Goal: Information Seeking & Learning: Check status

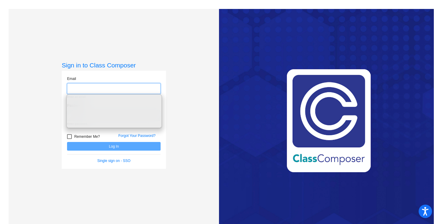
type input "[EMAIL_ADDRESS][DOMAIN_NAME]"
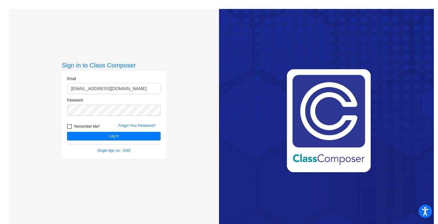
click at [134, 89] on input "[EMAIL_ADDRESS][DOMAIN_NAME]" at bounding box center [114, 88] width 94 height 11
click at [68, 126] on div at bounding box center [69, 126] width 5 height 5
click at [69, 129] on input "Remember Me?" at bounding box center [69, 129] width 0 height 0
checkbox input "true"
click at [93, 137] on button "Log In" at bounding box center [114, 136] width 94 height 9
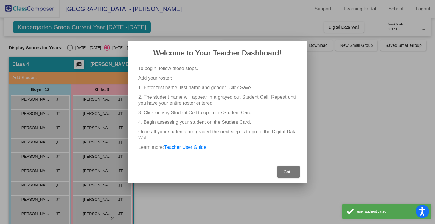
click at [285, 172] on span "Got It" at bounding box center [288, 171] width 10 height 5
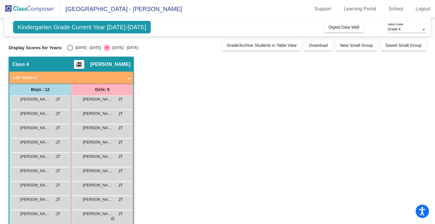
click at [71, 47] on div "Select an option" at bounding box center [70, 48] width 6 height 6
click at [70, 51] on input "[DATE] - [DATE]" at bounding box center [70, 51] width 0 height 0
radio input "true"
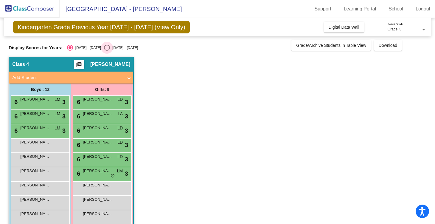
click at [104, 48] on div "Select an option" at bounding box center [107, 48] width 6 height 6
click at [107, 51] on input "[DATE] - [DATE]" at bounding box center [107, 51] width 0 height 0
radio input "true"
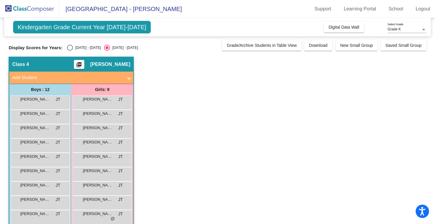
click at [183, 112] on app-classroom "Class 4 picture_as_pdf [PERSON_NAME] Add Student First Name Last Name Student I…" at bounding box center [218, 167] width 418 height 220
click at [167, 88] on app-classroom "Class 4 picture_as_pdf [PERSON_NAME] Add Student First Name Last Name Student I…" at bounding box center [218, 167] width 418 height 220
click at [69, 49] on div "Select an option" at bounding box center [70, 47] width 6 height 6
click at [70, 50] on input "[DATE] - [DATE]" at bounding box center [70, 50] width 0 height 0
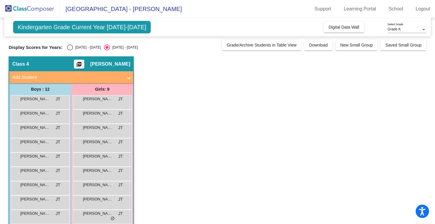
radio input "true"
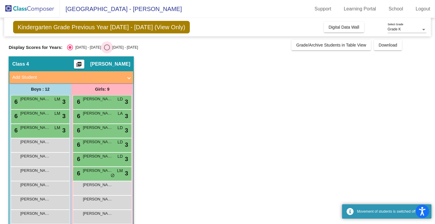
click at [104, 45] on div "Select an option" at bounding box center [107, 47] width 6 height 6
click at [107, 50] on input "[DATE] - [DATE]" at bounding box center [107, 50] width 0 height 0
radio input "true"
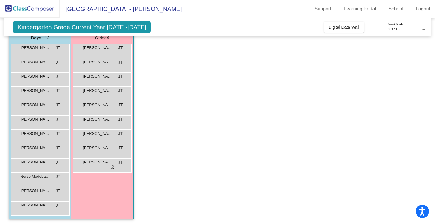
scroll to position [31, 0]
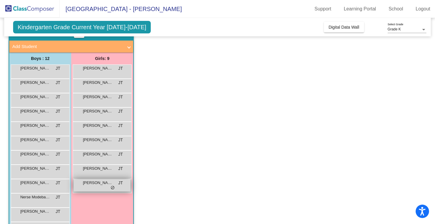
click at [113, 189] on span "do_not_disturb_alt" at bounding box center [112, 187] width 4 height 5
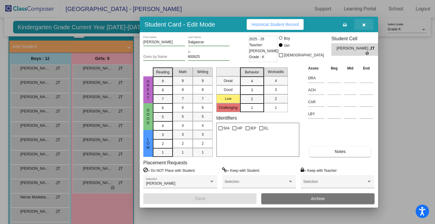
click at [363, 25] on icon "button" at bounding box center [363, 25] width 3 height 4
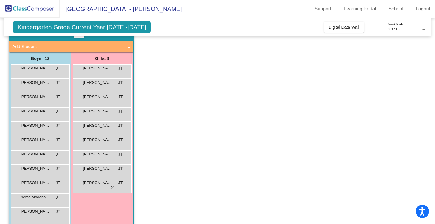
scroll to position [53, 0]
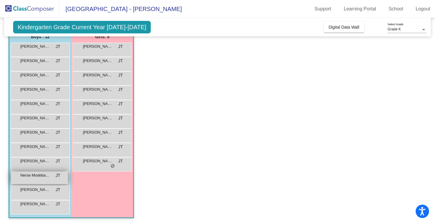
click at [34, 183] on div "Nerse [PERSON_NAME] lock do_not_disturb_alt" at bounding box center [39, 178] width 57 height 12
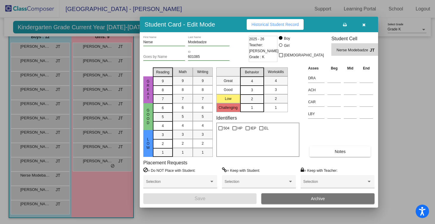
click at [366, 27] on button "button" at bounding box center [363, 24] width 19 height 11
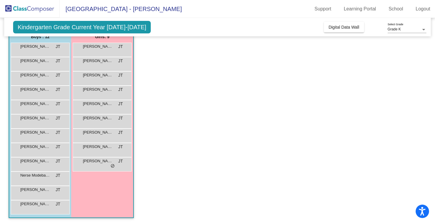
scroll to position [0, 0]
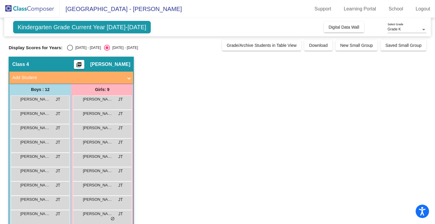
click at [323, 186] on app-classroom "Class 4 picture_as_pdf [PERSON_NAME] Add Student First Name Last Name Student I…" at bounding box center [218, 167] width 418 height 220
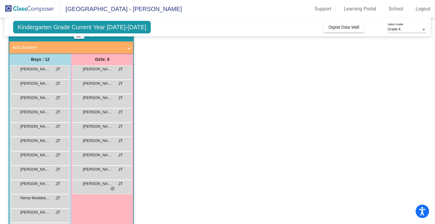
scroll to position [39, 0]
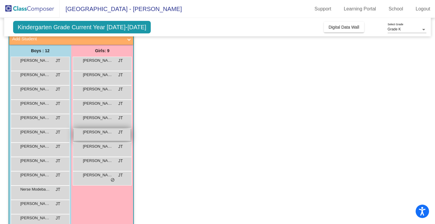
click at [108, 136] on div "Keira Davies JT lock do_not_disturb_alt" at bounding box center [102, 134] width 57 height 12
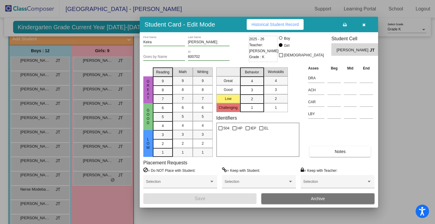
scroll to position [0, 0]
click at [339, 50] on span "[PERSON_NAME]" at bounding box center [353, 50] width 33 height 6
click at [291, 24] on span "Historical Student Record" at bounding box center [274, 24] width 47 height 5
click at [364, 26] on icon "button" at bounding box center [363, 25] width 3 height 4
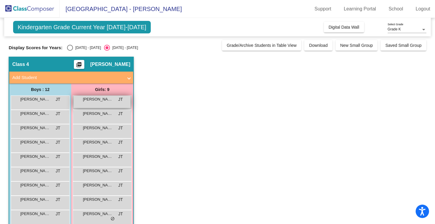
click at [96, 100] on span "[PERSON_NAME]" at bounding box center [98, 99] width 30 height 6
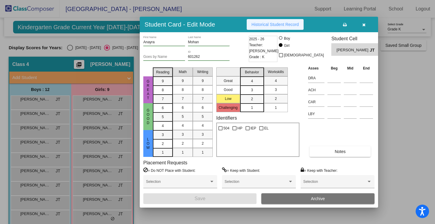
click at [268, 27] on span "Historical Student Record" at bounding box center [274, 24] width 47 height 5
click at [133, 49] on div at bounding box center [217, 112] width 435 height 224
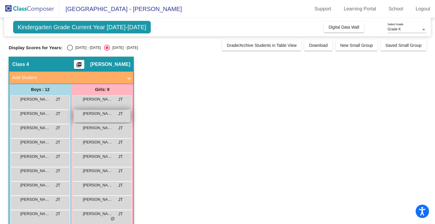
click at [102, 118] on div "Danica Madoc JT lock do_not_disturb_alt" at bounding box center [102, 116] width 57 height 12
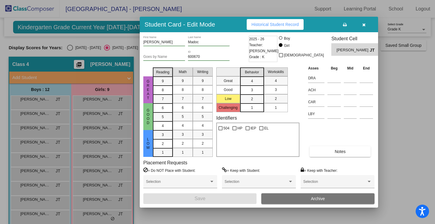
click at [266, 24] on span "Historical Student Record" at bounding box center [274, 24] width 47 height 5
click at [429, 120] on div at bounding box center [217, 112] width 435 height 224
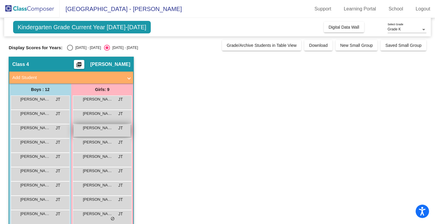
click at [99, 129] on span "[PERSON_NAME]" at bounding box center [98, 128] width 30 height 6
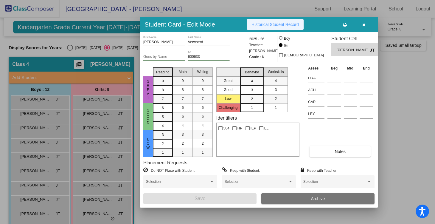
click at [273, 26] on span "Historical Student Record" at bounding box center [274, 24] width 47 height 5
click at [396, 121] on div at bounding box center [217, 112] width 435 height 224
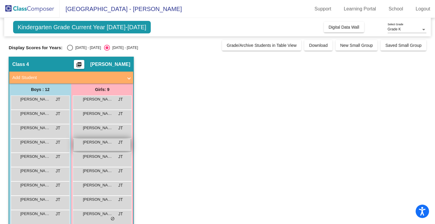
click at [100, 146] on div "Haylee Wang JT lock do_not_disturb_alt" at bounding box center [102, 144] width 57 height 12
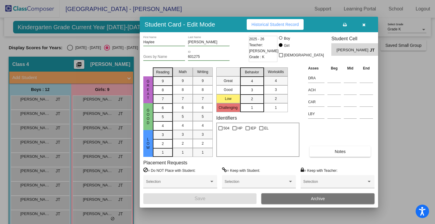
click at [264, 18] on div "Student Card - Edit Mode Historical Student Record" at bounding box center [259, 24] width 238 height 15
click at [262, 23] on span "Historical Student Record" at bounding box center [274, 24] width 47 height 5
click at [392, 128] on div at bounding box center [217, 112] width 435 height 224
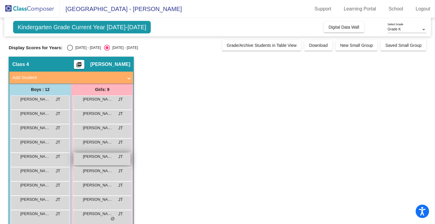
click at [115, 163] on div "Jadie Kessler JT lock do_not_disturb_alt" at bounding box center [102, 159] width 57 height 12
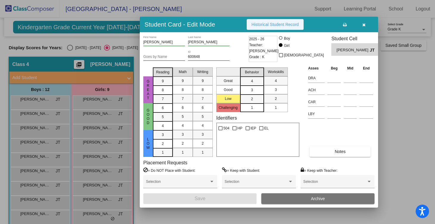
click at [271, 23] on span "Historical Student Record" at bounding box center [274, 24] width 47 height 5
click at [365, 25] on button "button" at bounding box center [363, 24] width 19 height 11
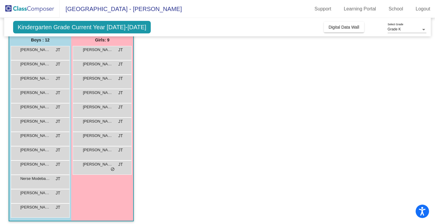
scroll to position [53, 0]
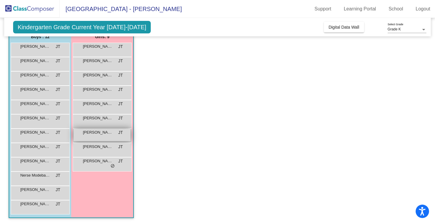
click at [93, 134] on span "[PERSON_NAME]" at bounding box center [98, 132] width 30 height 6
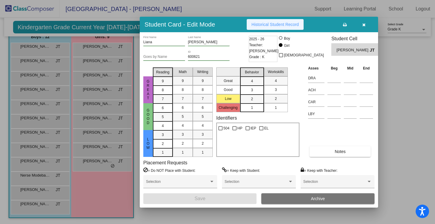
click at [267, 25] on span "Historical Student Record" at bounding box center [274, 24] width 47 height 5
click at [364, 25] on icon "button" at bounding box center [363, 25] width 3 height 4
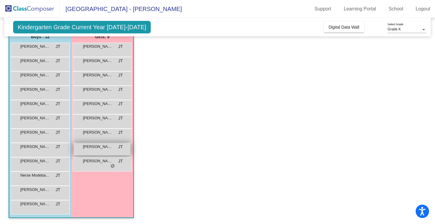
click at [103, 149] on span "[PERSON_NAME]" at bounding box center [98, 147] width 30 height 6
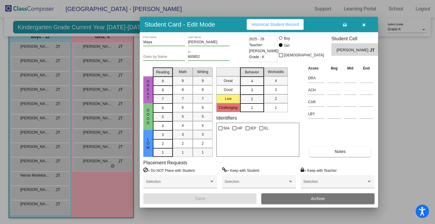
click at [277, 25] on span "Historical Student Record" at bounding box center [274, 24] width 47 height 5
click at [403, 82] on div at bounding box center [217, 112] width 435 height 224
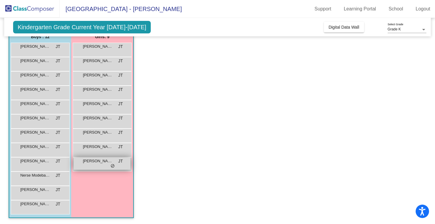
click at [89, 161] on span "[PERSON_NAME]" at bounding box center [98, 161] width 30 height 6
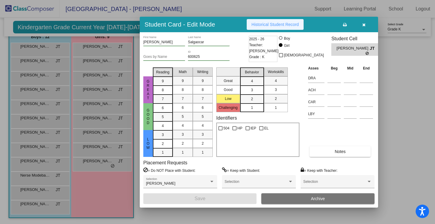
click at [270, 27] on span "Historical Student Record" at bounding box center [274, 24] width 47 height 5
click at [365, 26] on button "button" at bounding box center [363, 24] width 19 height 11
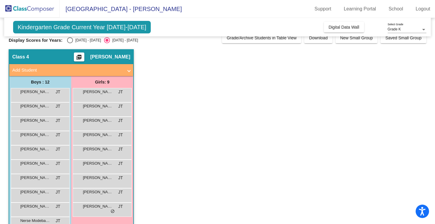
scroll to position [0, 0]
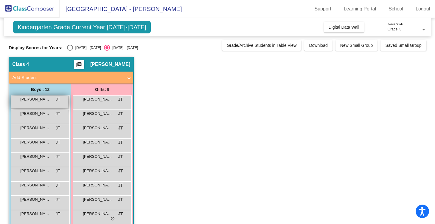
click at [46, 101] on span "[PERSON_NAME]" at bounding box center [35, 99] width 30 height 6
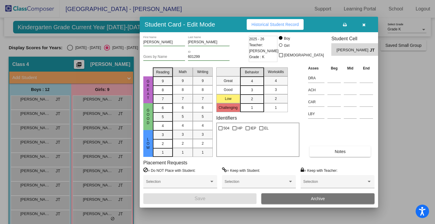
click at [271, 24] on span "Historical Student Record" at bounding box center [274, 24] width 47 height 5
click at [404, 140] on div at bounding box center [217, 112] width 435 height 224
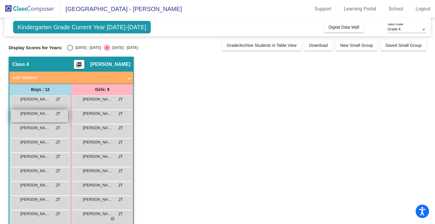
click at [31, 118] on div "Avedis Dorian JT lock do_not_disturb_alt" at bounding box center [39, 116] width 57 height 12
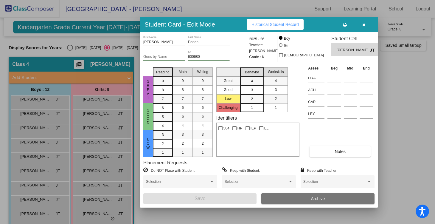
click at [279, 23] on span "Historical Student Record" at bounding box center [274, 24] width 47 height 5
click at [418, 122] on div at bounding box center [217, 112] width 435 height 224
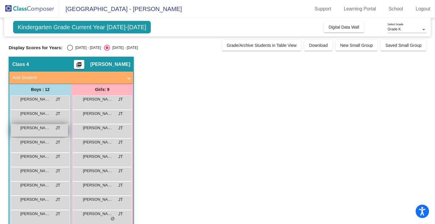
click at [36, 130] on span "[PERSON_NAME]" at bounding box center [35, 128] width 30 height 6
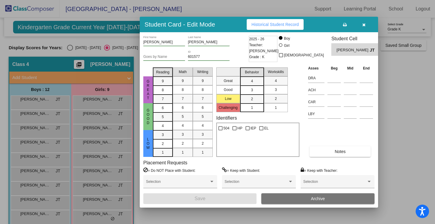
click at [261, 27] on span "Historical Student Record" at bounding box center [274, 24] width 47 height 5
click at [422, 119] on div at bounding box center [217, 112] width 435 height 224
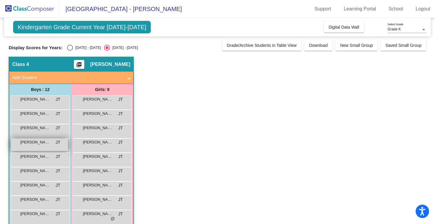
click at [27, 143] on span "[PERSON_NAME]" at bounding box center [35, 142] width 30 height 6
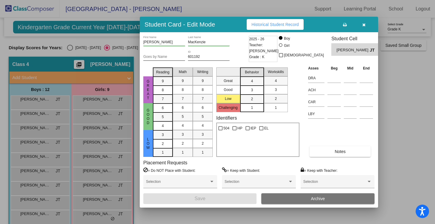
click at [267, 22] on span "Historical Student Record" at bounding box center [274, 24] width 47 height 5
click at [395, 105] on div at bounding box center [217, 112] width 435 height 224
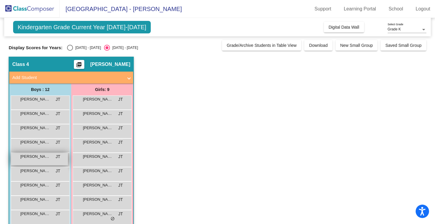
click at [32, 157] on span "[PERSON_NAME]" at bounding box center [35, 156] width 30 height 6
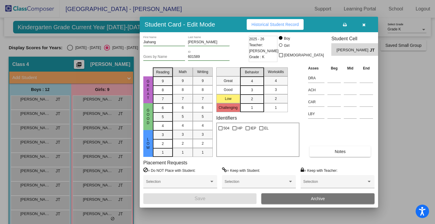
click at [271, 26] on span "Historical Student Record" at bounding box center [274, 24] width 47 height 5
click at [364, 24] on icon "button" at bounding box center [363, 25] width 3 height 4
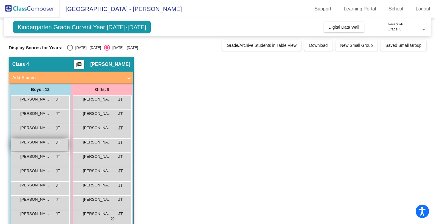
click at [29, 143] on span "[PERSON_NAME]" at bounding box center [35, 142] width 30 height 6
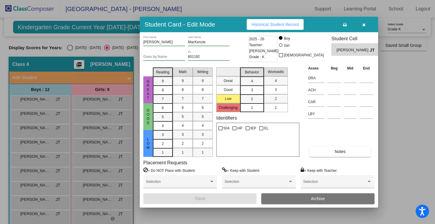
click at [363, 26] on icon "button" at bounding box center [363, 25] width 3 height 4
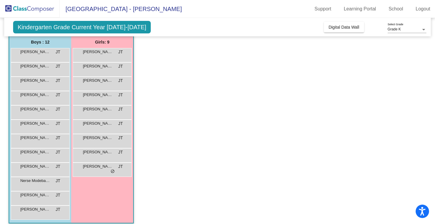
scroll to position [47, 0]
click at [218, 143] on app-classroom "Class 4 picture_as_pdf [PERSON_NAME] Add Student First Name Last Name Student I…" at bounding box center [218, 120] width 418 height 220
click at [30, 113] on div "Jiahang Wu JT lock do_not_disturb_alt" at bounding box center [39, 112] width 57 height 12
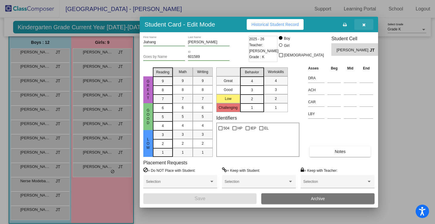
click at [365, 25] on button "button" at bounding box center [363, 24] width 19 height 11
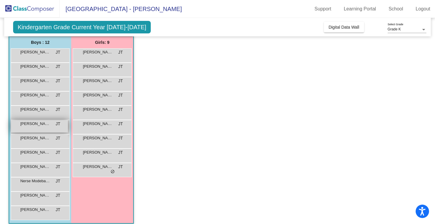
click at [35, 128] on div "Kian Afshari JT lock do_not_disturb_alt" at bounding box center [39, 126] width 57 height 12
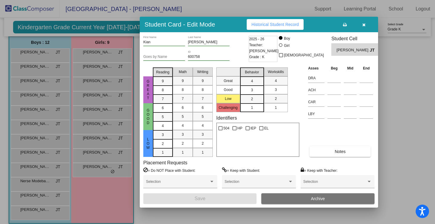
click at [262, 28] on button "Historical Student Record" at bounding box center [275, 24] width 57 height 11
click at [406, 94] on div at bounding box center [217, 112] width 435 height 224
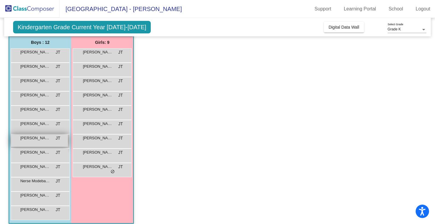
click at [30, 138] on span "[PERSON_NAME]" at bounding box center [35, 138] width 30 height 6
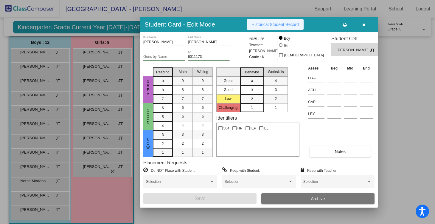
click at [278, 22] on span "Historical Student Record" at bounding box center [274, 24] width 47 height 5
click at [365, 26] on icon "button" at bounding box center [363, 25] width 3 height 4
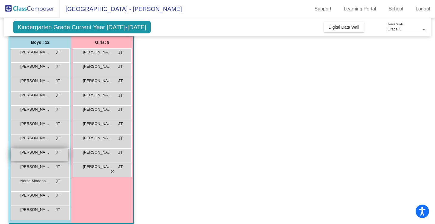
click at [32, 152] on span "[PERSON_NAME]" at bounding box center [35, 152] width 30 height 6
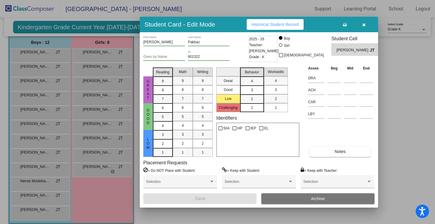
click at [280, 21] on button "Historical Student Record" at bounding box center [275, 24] width 57 height 11
click at [0, 0] on div "Student Card - Edit Mode Historical Student Record Leo First Name Pakbaz Last N…" at bounding box center [217, 112] width 435 height 224
click at [365, 26] on icon "button" at bounding box center [363, 25] width 3 height 4
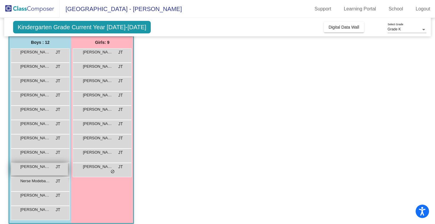
click at [40, 165] on span "[PERSON_NAME]" at bounding box center [35, 166] width 30 height 6
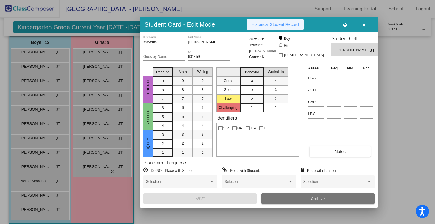
click at [259, 28] on button "Historical Student Record" at bounding box center [275, 24] width 57 height 11
click at [362, 23] on icon "button" at bounding box center [363, 25] width 3 height 4
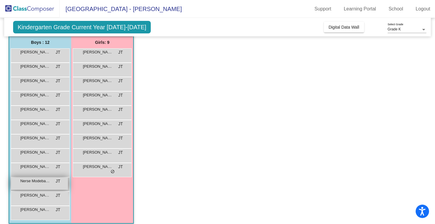
click at [37, 181] on span "Nerse Modebadze" at bounding box center [35, 181] width 30 height 6
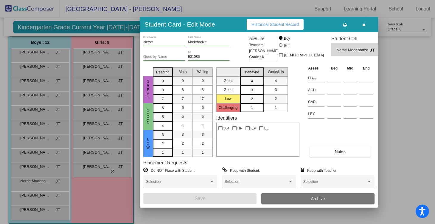
click at [260, 24] on span "Historical Student Record" at bounding box center [274, 24] width 47 height 5
click at [402, 88] on div at bounding box center [217, 112] width 435 height 224
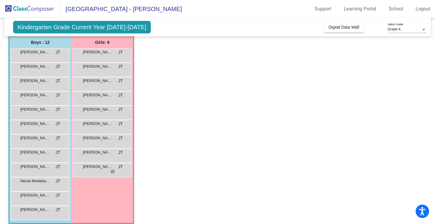
scroll to position [53, 0]
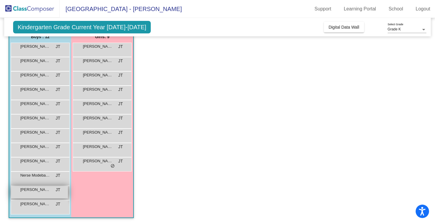
click at [46, 191] on span "[PERSON_NAME]" at bounding box center [35, 189] width 30 height 6
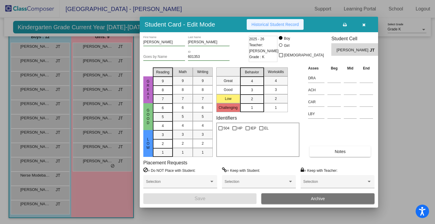
click at [279, 24] on span "Historical Student Record" at bounding box center [274, 24] width 47 height 5
drag, startPoint x: 371, startPoint y: 85, endPoint x: 375, endPoint y: 85, distance: 3.3
click at [371, 85] on div at bounding box center [365, 88] width 13 height 11
click at [393, 87] on div at bounding box center [217, 112] width 435 height 224
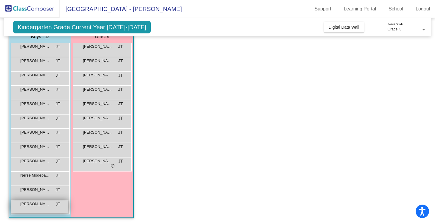
click at [28, 206] on span "[PERSON_NAME]-[PERSON_NAME]" at bounding box center [35, 204] width 30 height 6
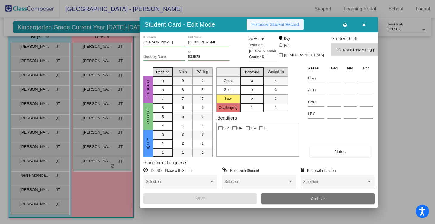
click at [264, 25] on span "Historical Student Record" at bounding box center [274, 24] width 47 height 5
click at [399, 72] on div at bounding box center [217, 112] width 435 height 224
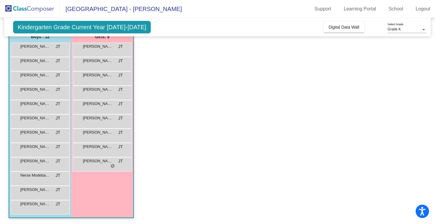
scroll to position [0, 0]
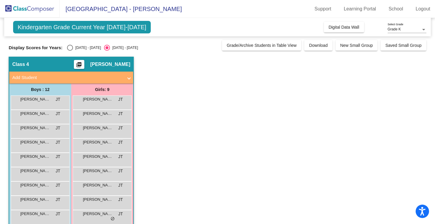
click at [22, 7] on img at bounding box center [30, 9] width 60 height 18
